Goal: Information Seeking & Learning: Learn about a topic

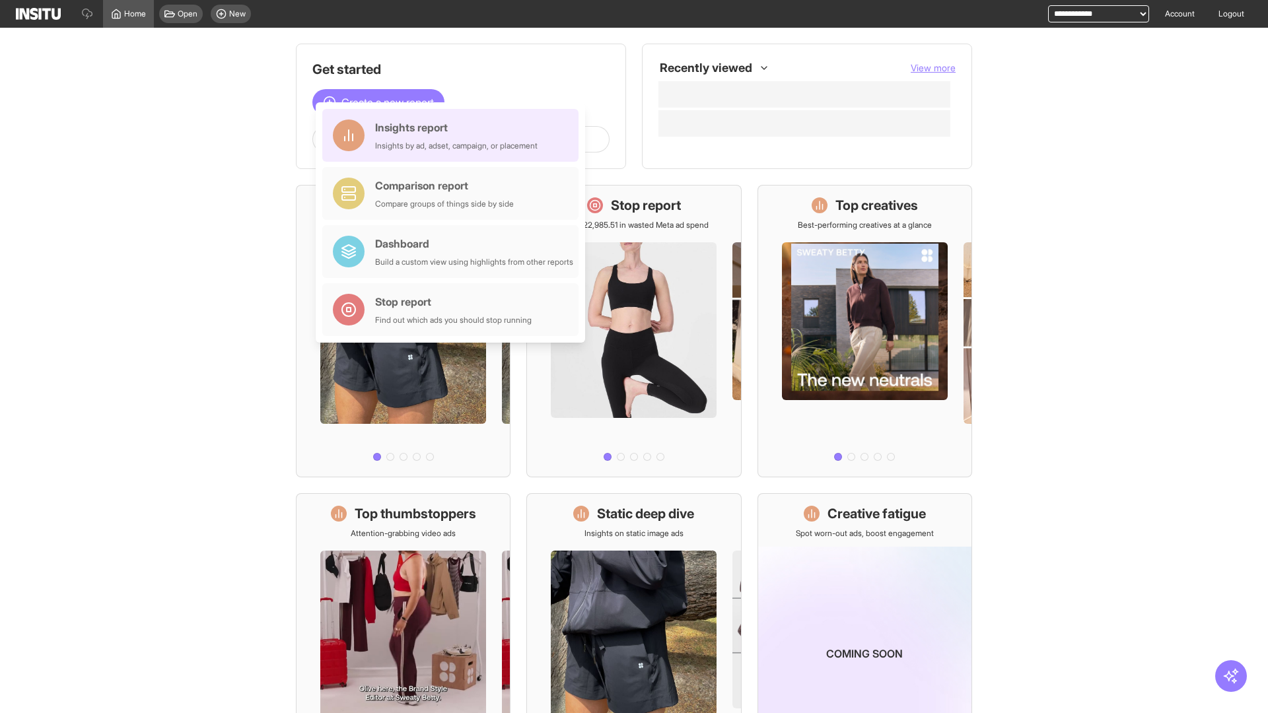
click at [454, 135] on div "Insights report Insights by ad, adset, campaign, or placement" at bounding box center [456, 136] width 163 height 32
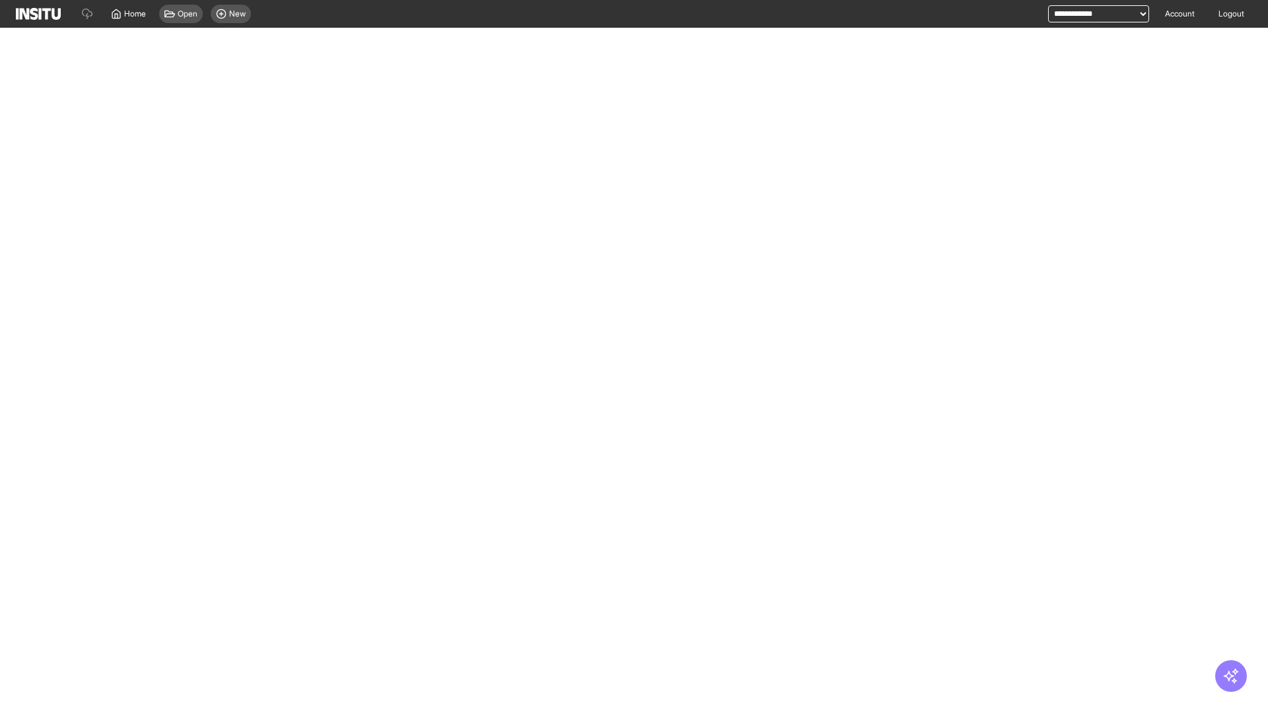
select select "**"
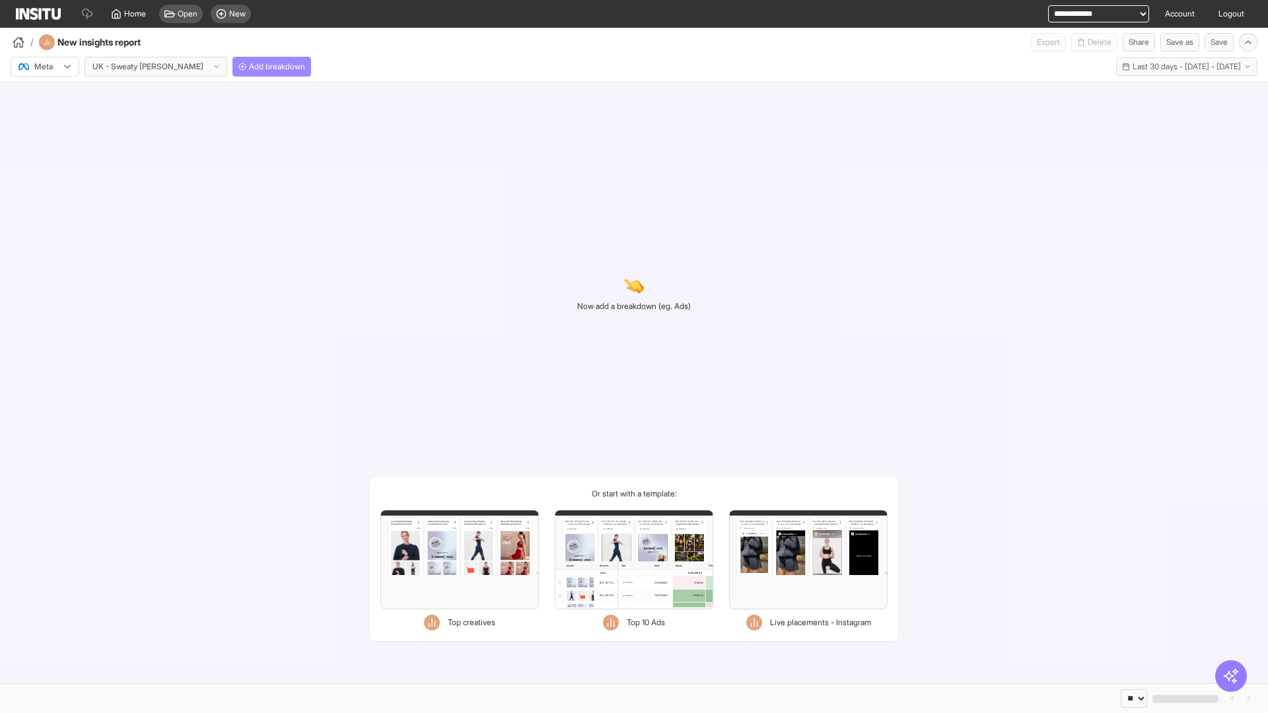
click at [249, 67] on span "Add breakdown" at bounding box center [277, 66] width 56 height 11
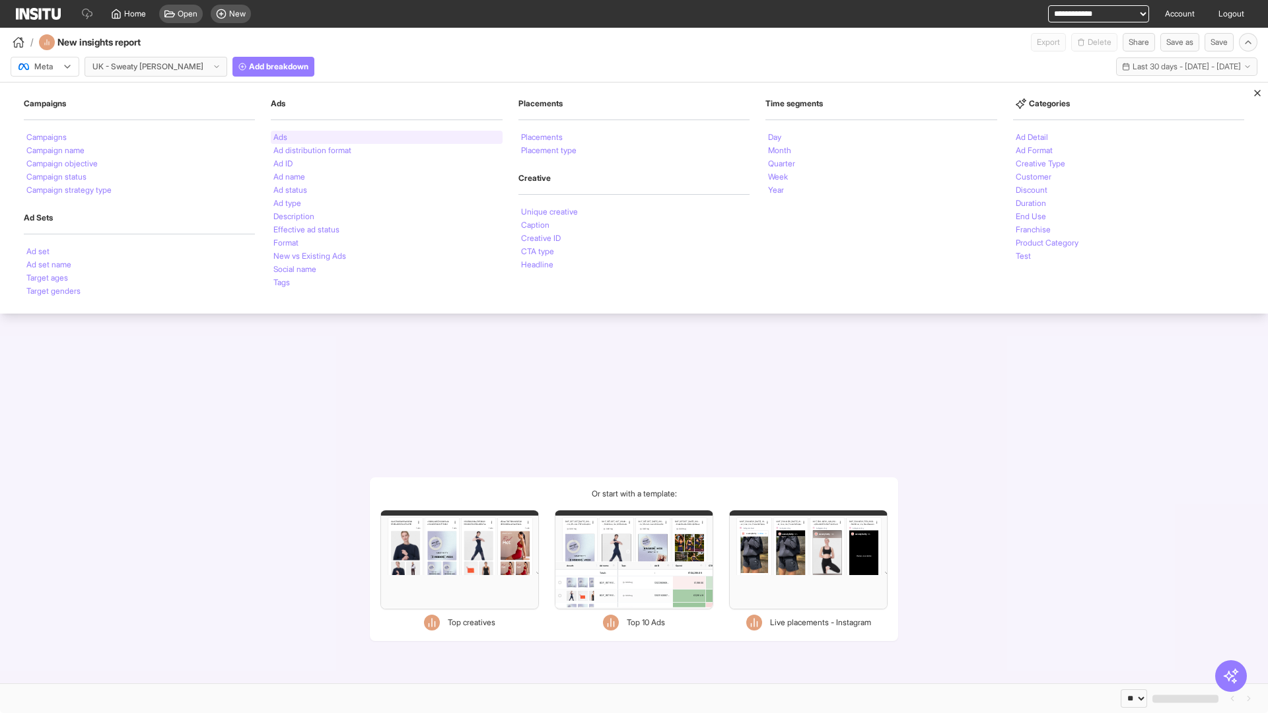
click at [280, 137] on li "Ads" at bounding box center [281, 137] width 14 height 8
